Goal: Complete application form

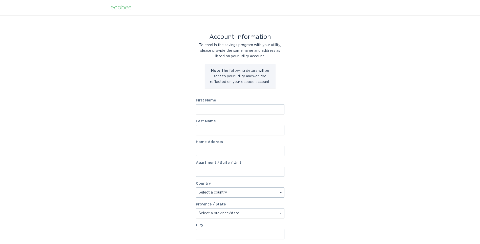
click at [238, 110] on input "First Name" at bounding box center [240, 109] width 89 height 10
type input "Drew"
type input "McDowell"
type input "1093 S Corona St"
select select "US"
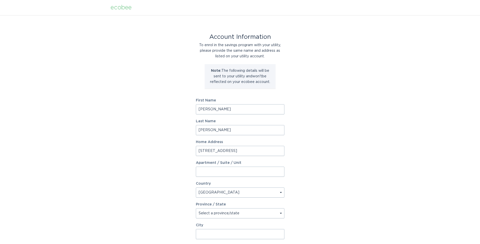
type input "Denver"
type input "80209"
select select "CO"
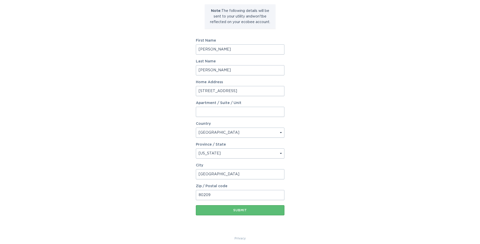
scroll to position [65, 0]
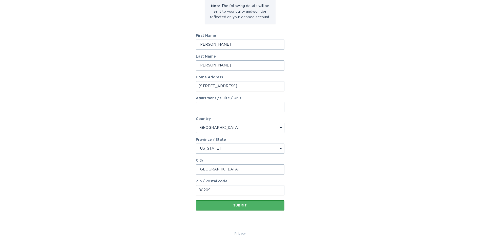
click at [235, 202] on button "Submit" at bounding box center [240, 205] width 89 height 10
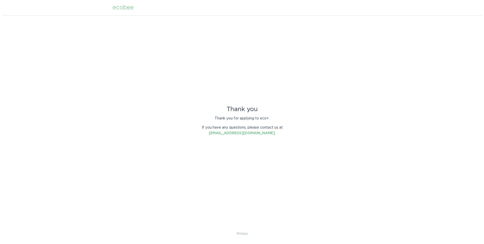
scroll to position [0, 0]
